Goal: Find specific page/section: Find specific page/section

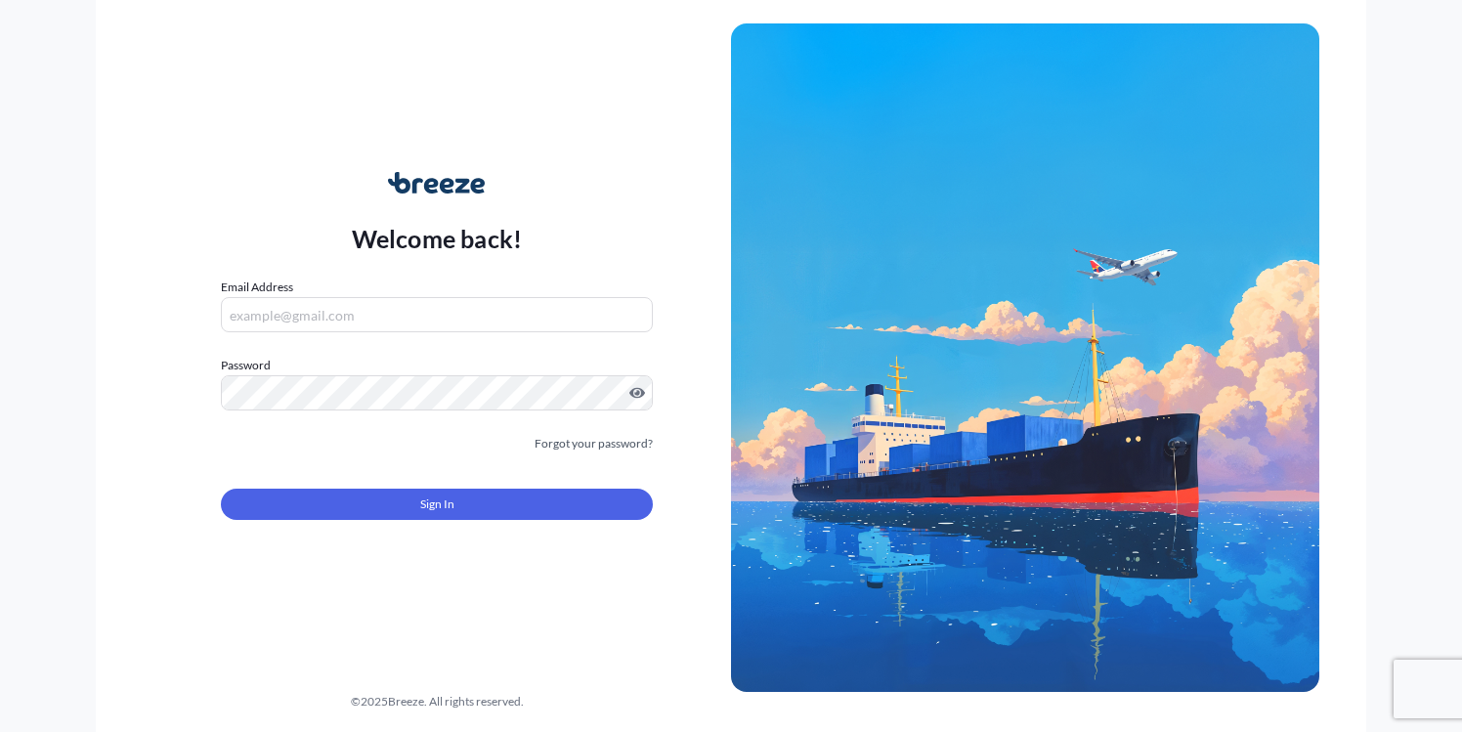
click at [376, 313] on input "Email Address" at bounding box center [437, 314] width 432 height 35
type input "[PERSON_NAME][EMAIL_ADDRESS][DOMAIN_NAME]"
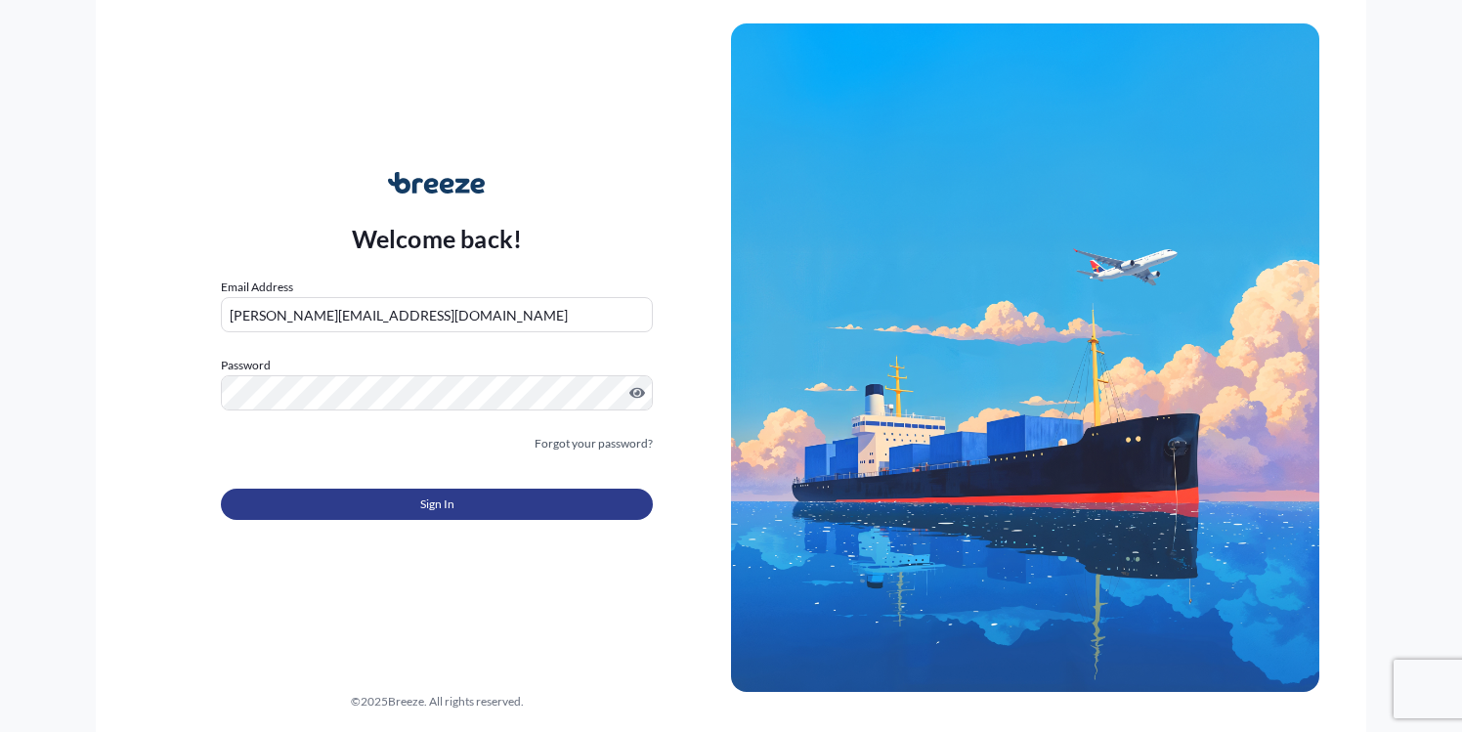
click at [434, 490] on button "Sign In" at bounding box center [437, 503] width 432 height 31
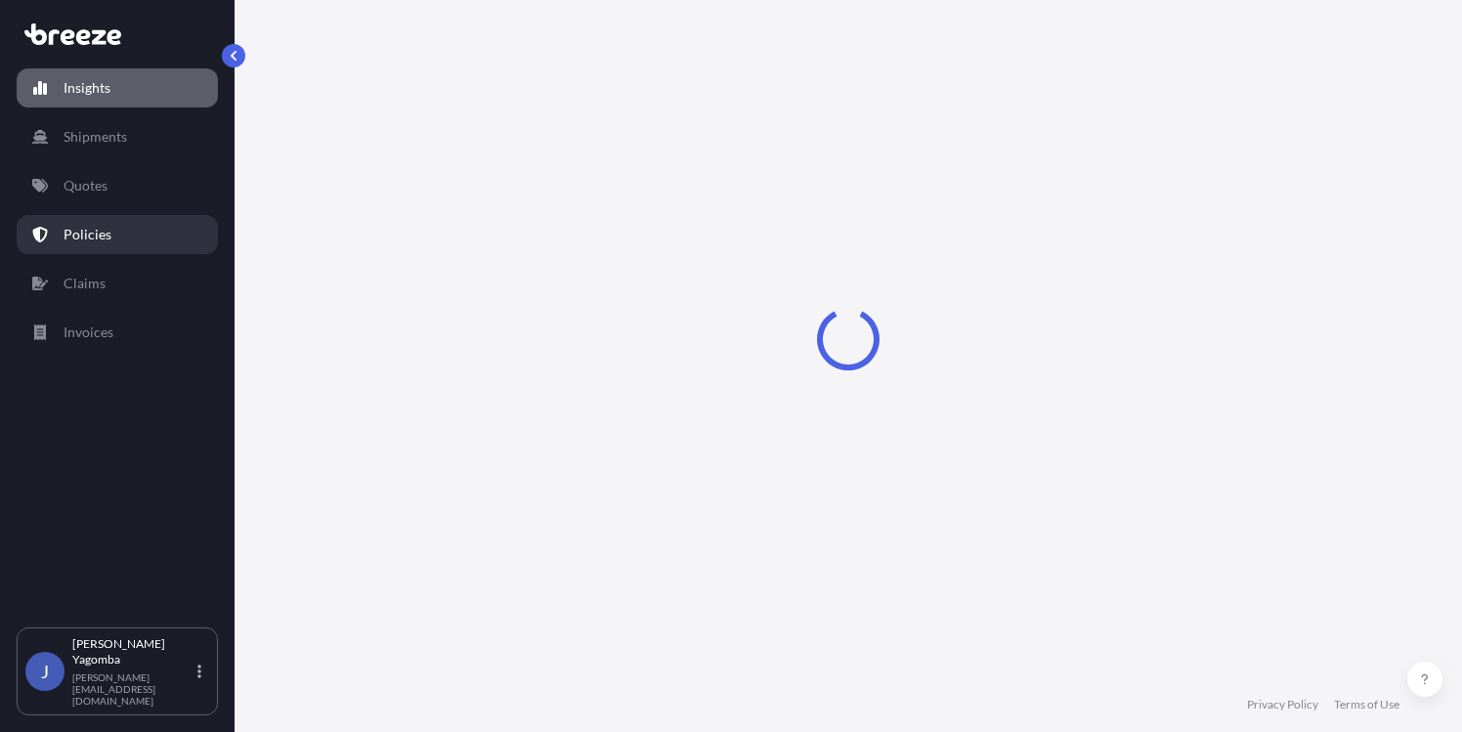
select select "2025"
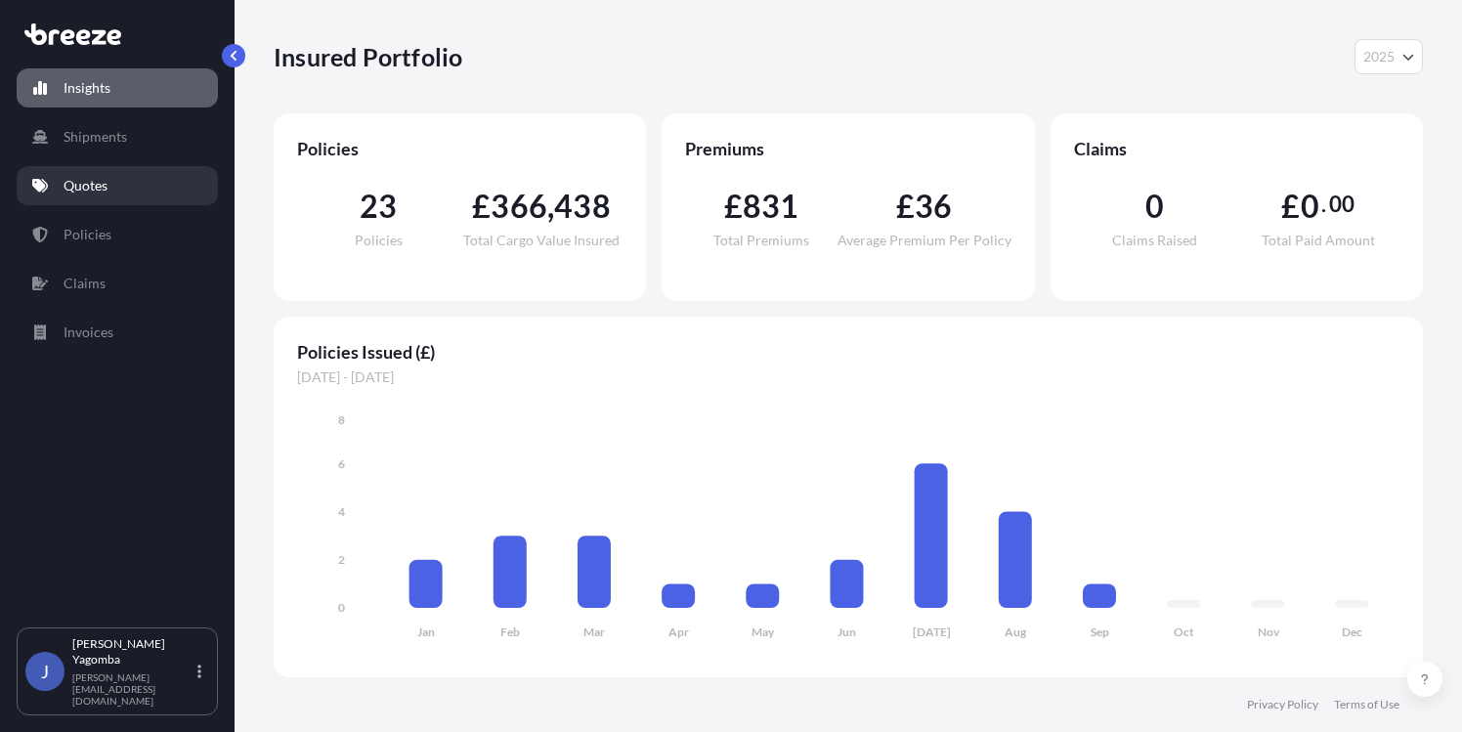
click at [102, 187] on p "Quotes" at bounding box center [86, 186] width 44 height 20
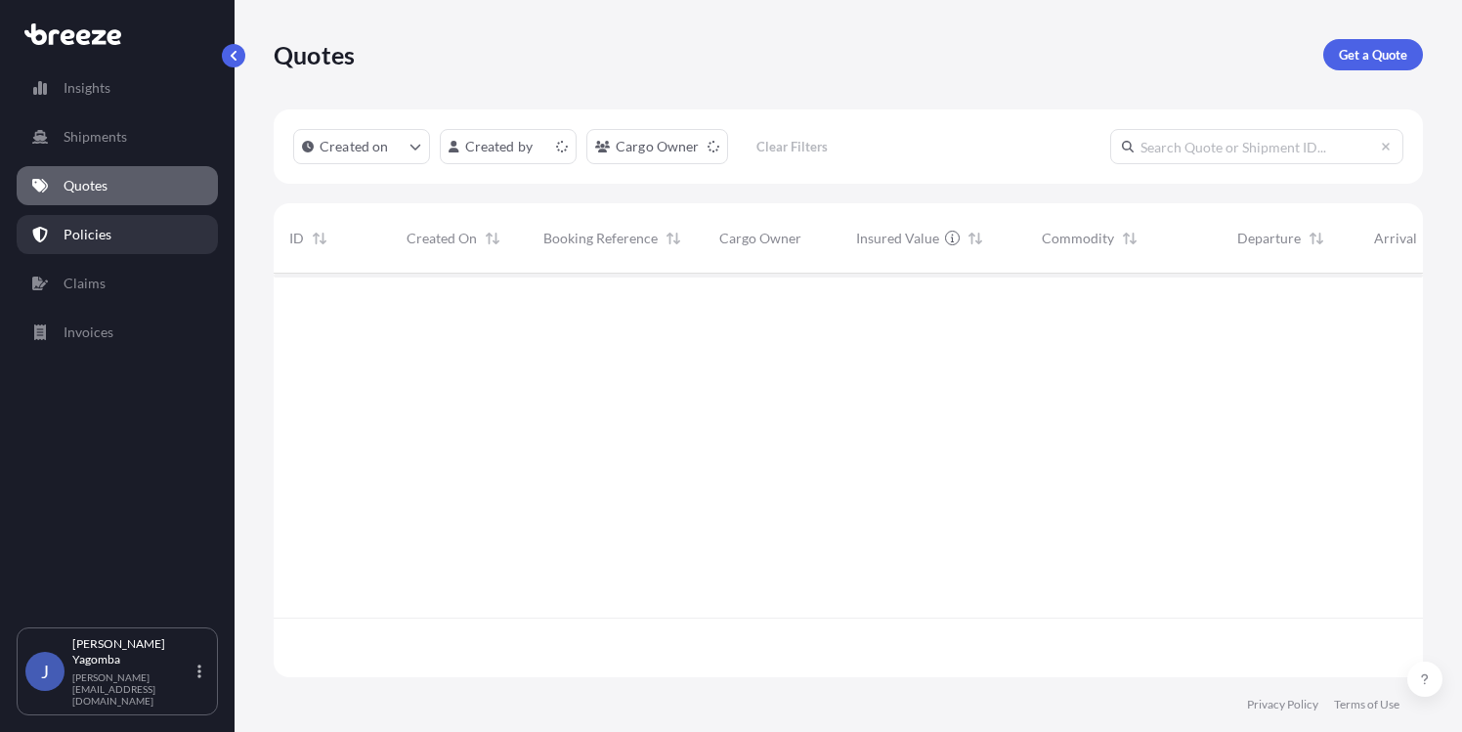
scroll to position [400, 1134]
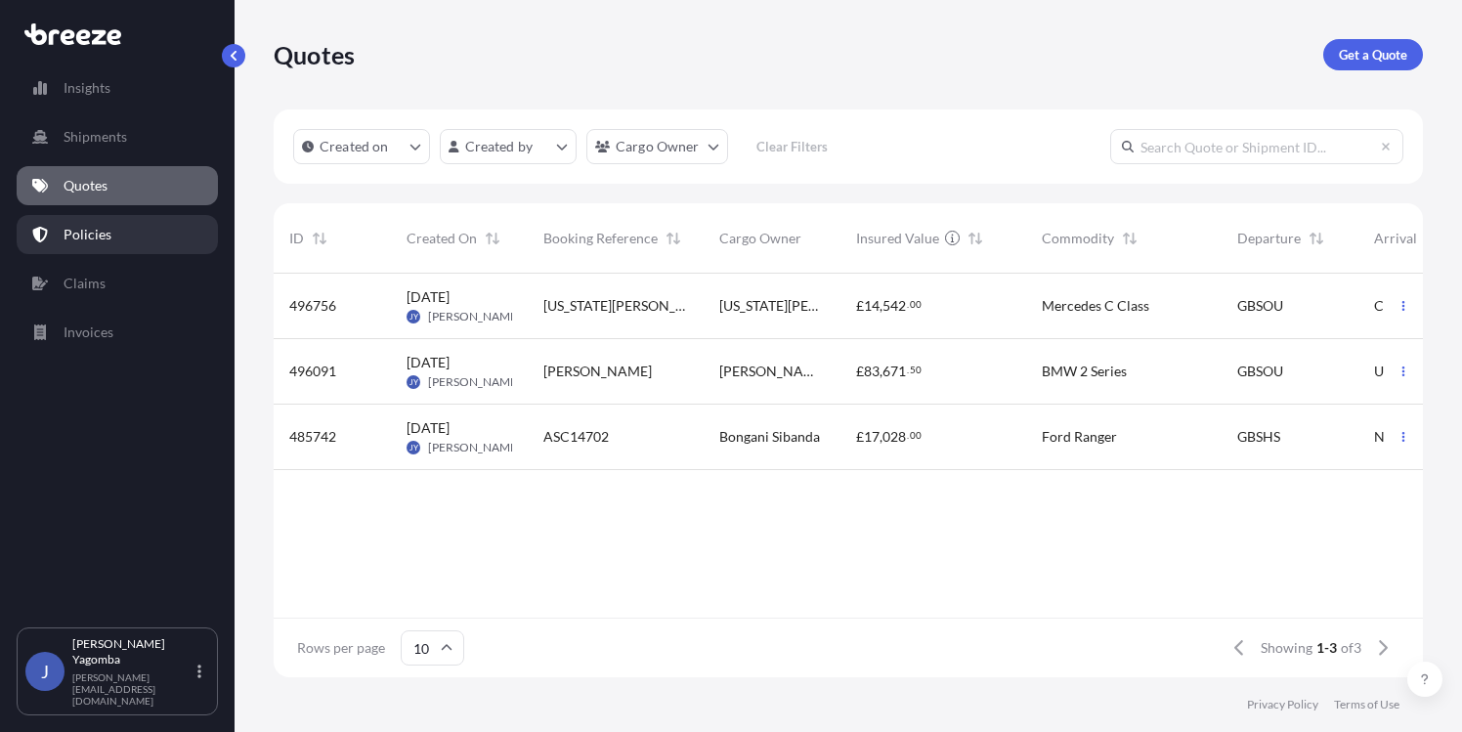
click at [90, 242] on p "Policies" at bounding box center [88, 235] width 48 height 20
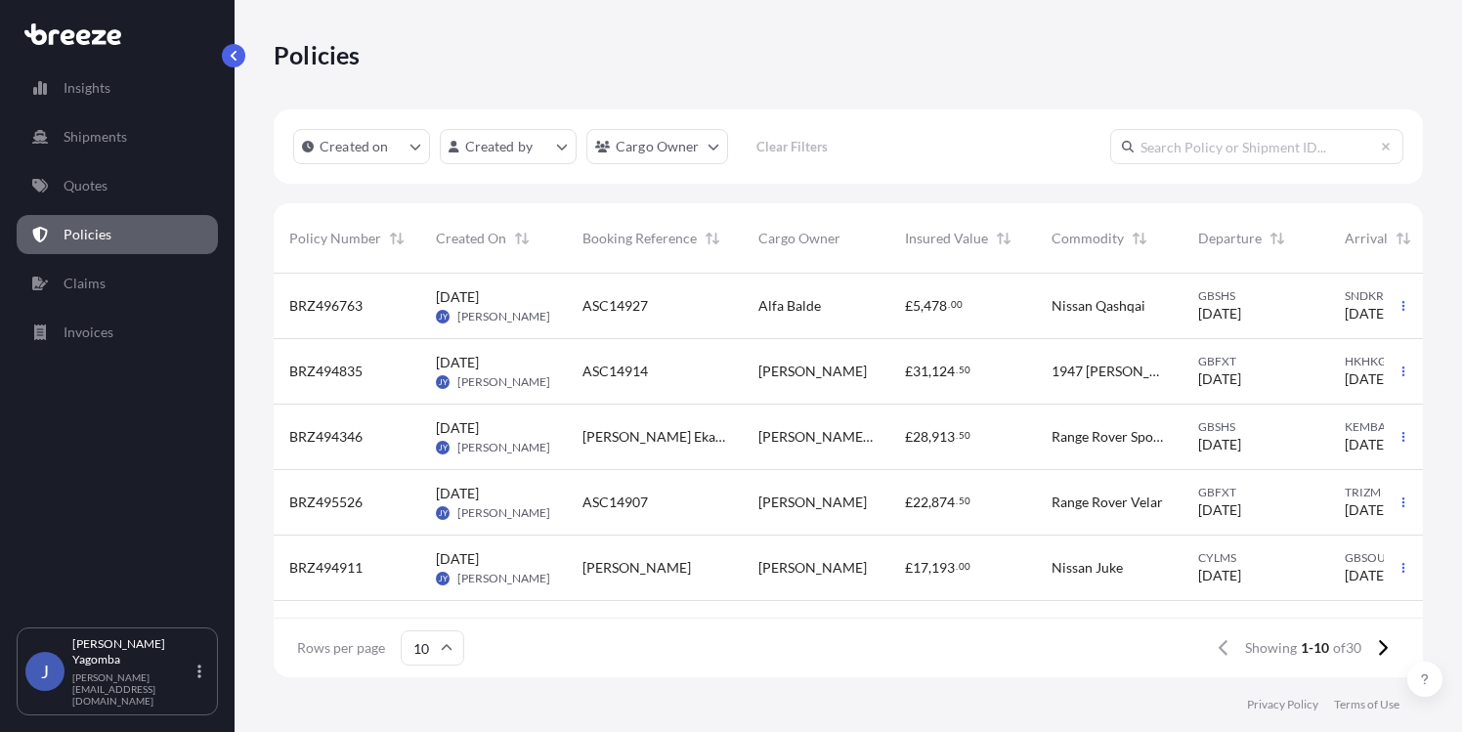
scroll to position [325, 0]
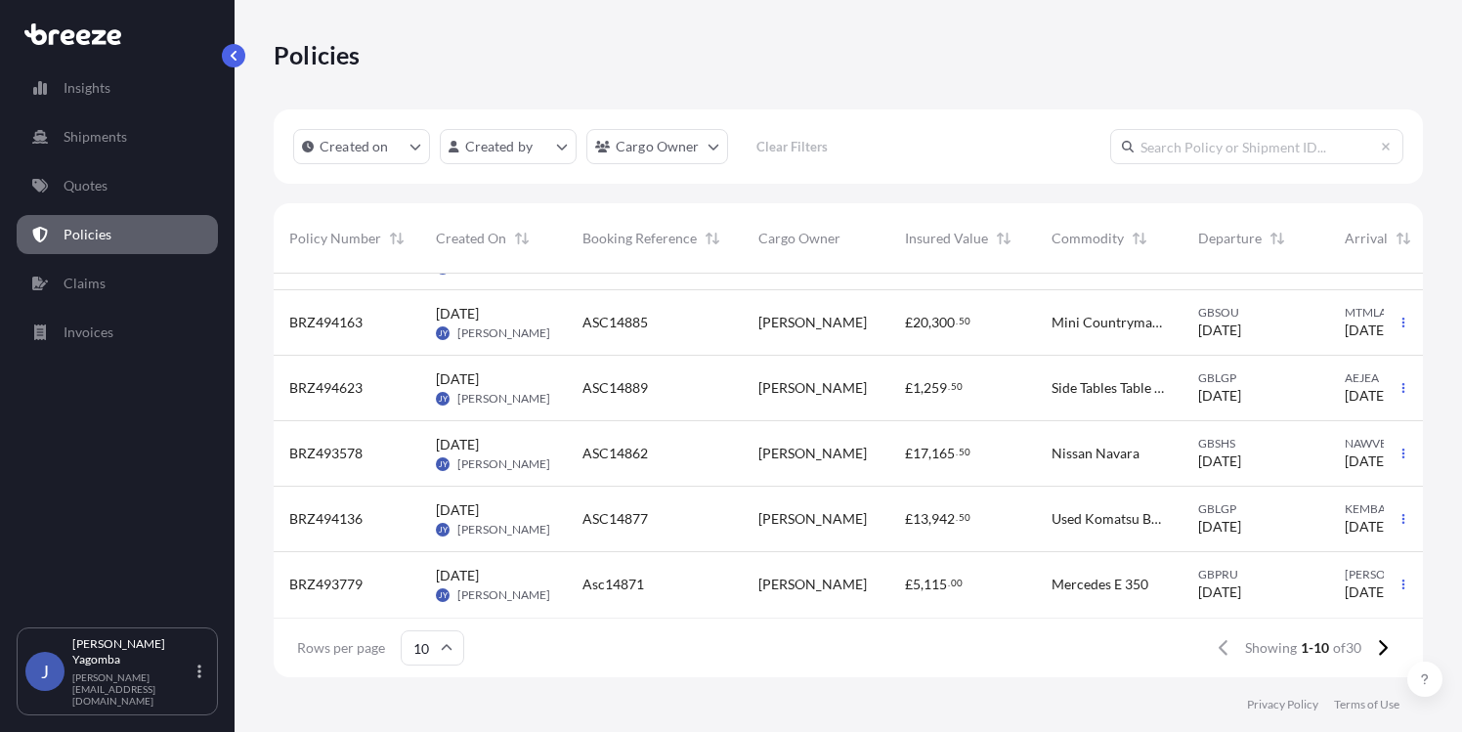
click at [876, 447] on div "[PERSON_NAME]" at bounding box center [815, 453] width 147 height 65
